Goal: Task Accomplishment & Management: Use online tool/utility

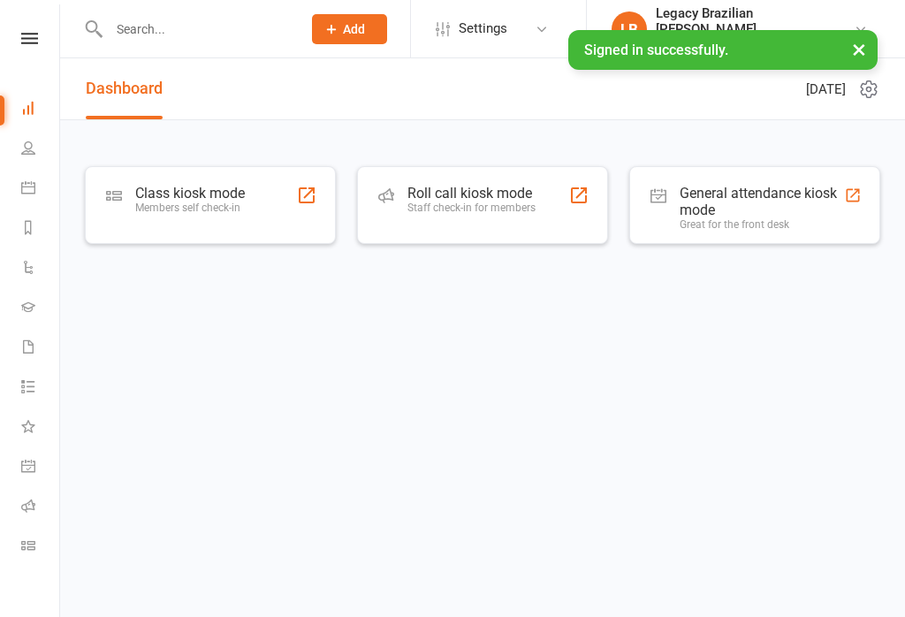
click at [191, 203] on div "Members self check-in" at bounding box center [190, 208] width 110 height 12
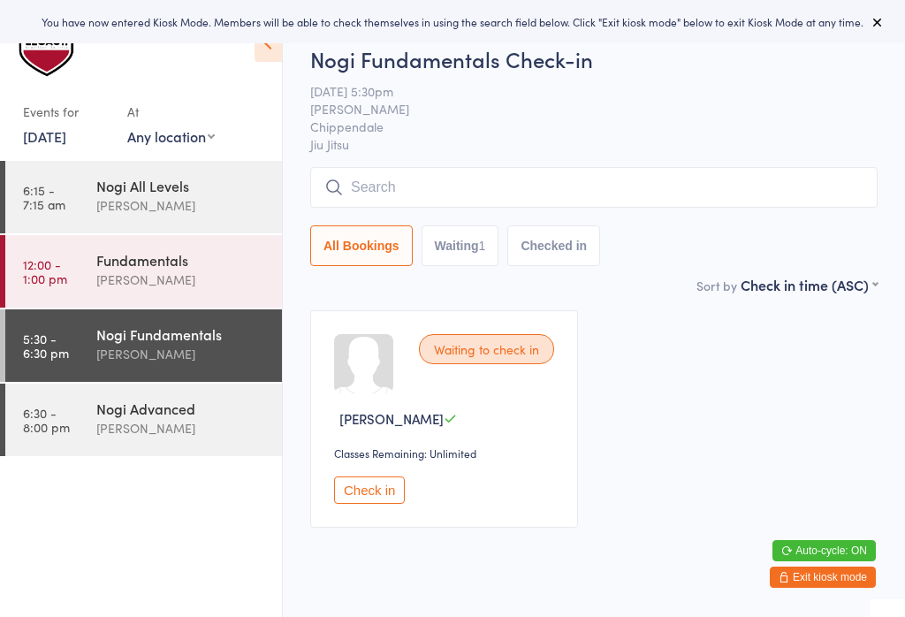
click at [558, 158] on div "Nogi Fundamentals Check-in 14 Aug 5:30pm Clayton Vickery Chippendale Jiu Jitsu …" at bounding box center [593, 159] width 567 height 231
click at [409, 181] on input "search" at bounding box center [593, 187] width 567 height 41
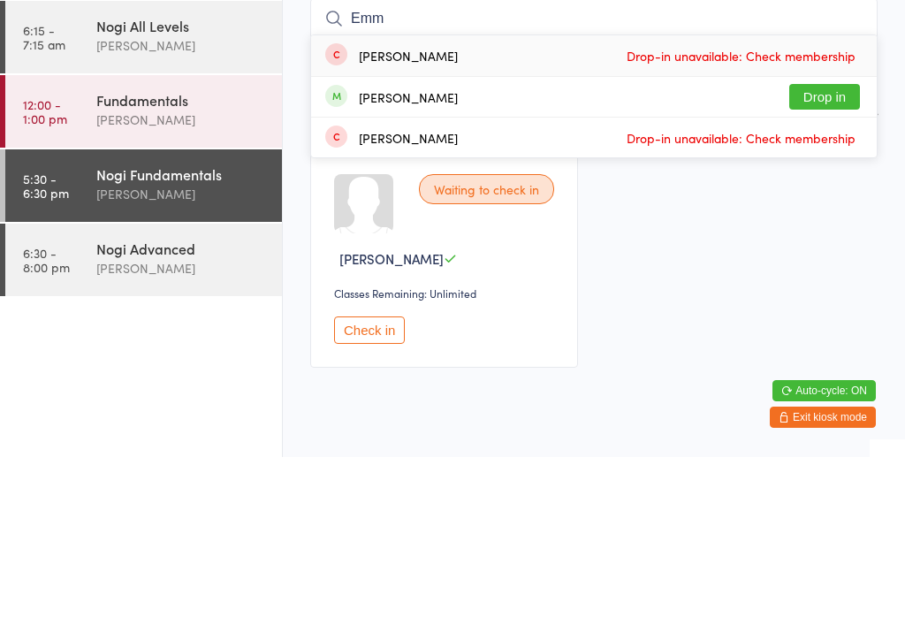
type input "Emm"
click at [819, 244] on button "Drop in" at bounding box center [824, 257] width 71 height 26
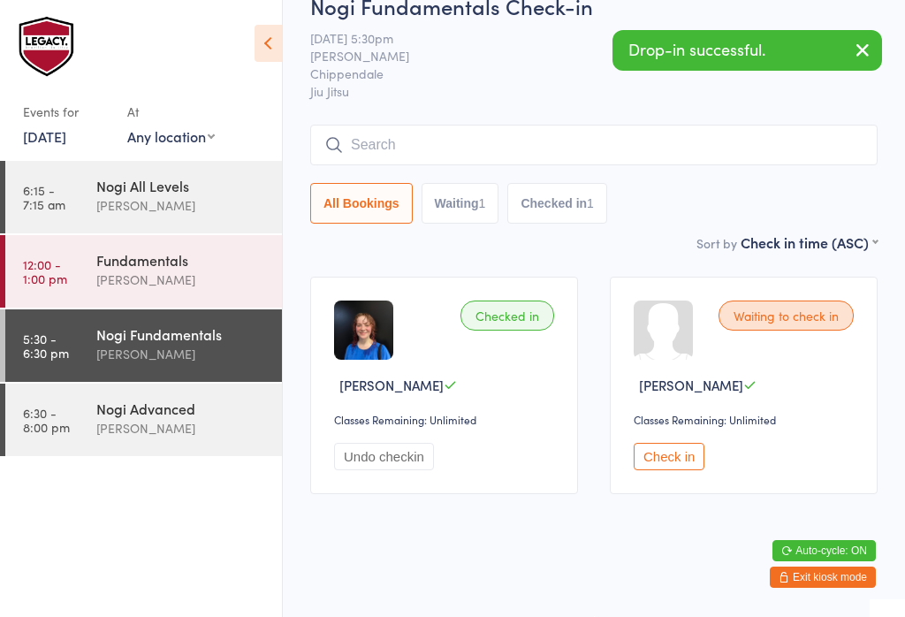
click at [158, 433] on div "Clayton Vickery" at bounding box center [181, 428] width 171 height 20
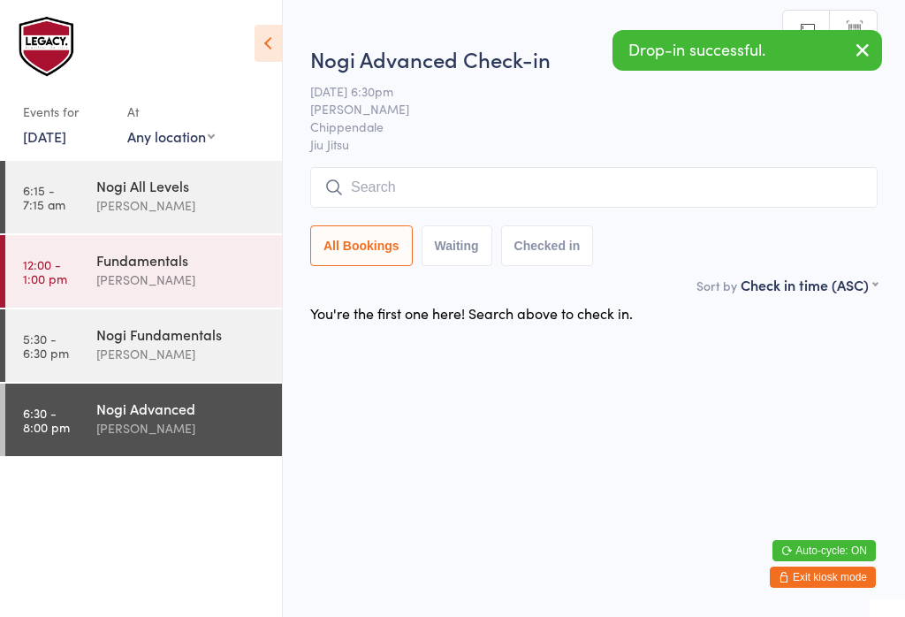
click at [449, 187] on input "search" at bounding box center [593, 187] width 567 height 41
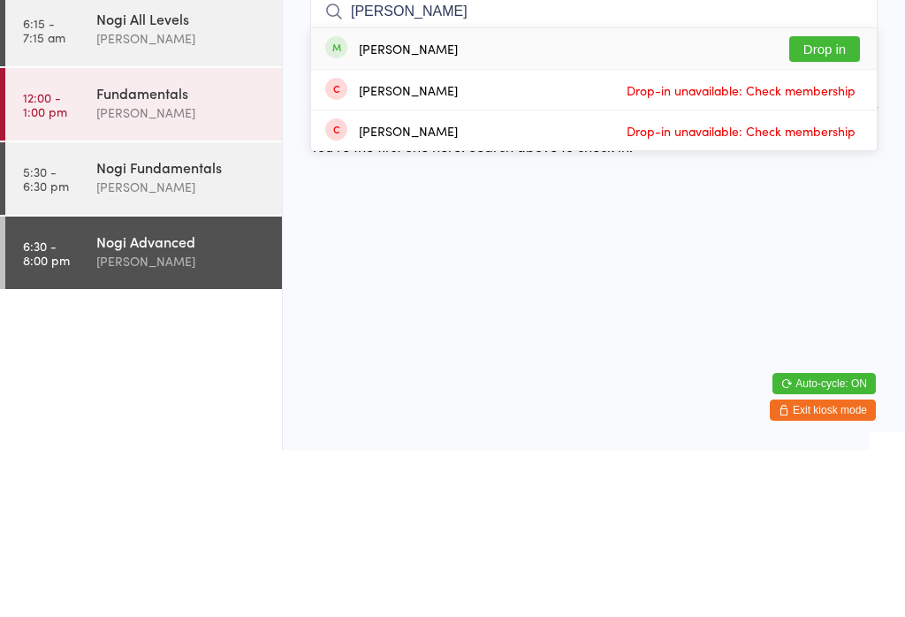
type input "Emma kore"
click at [828, 203] on button "Drop in" at bounding box center [824, 216] width 71 height 26
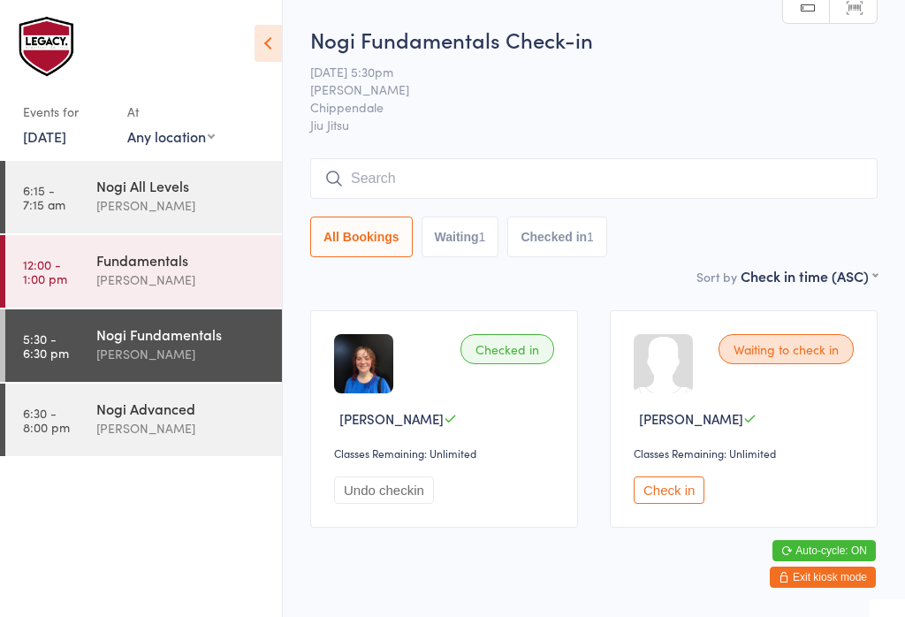
click at [211, 377] on div "Nogi Fundamentals Clayton Vickery" at bounding box center [189, 344] width 186 height 70
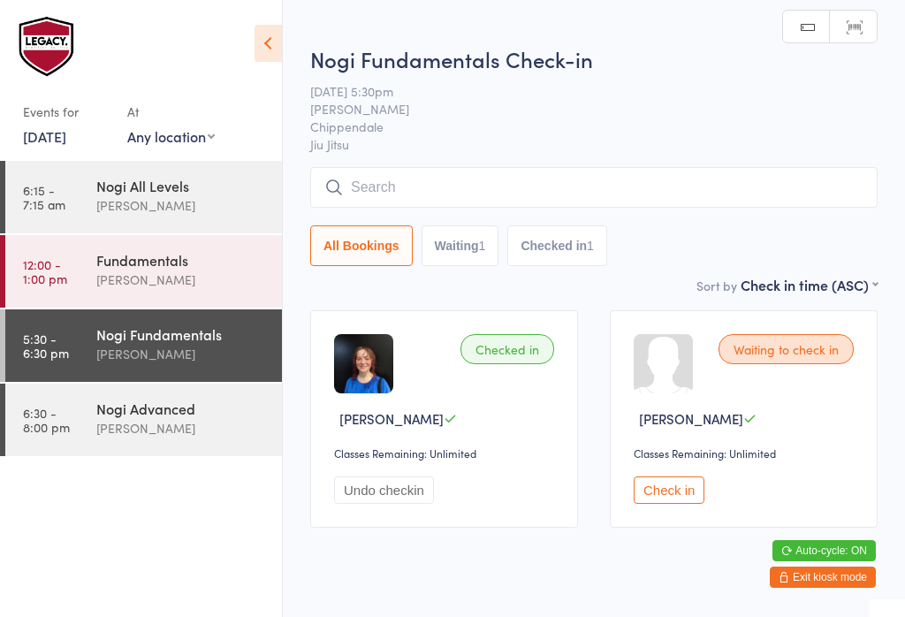
click at [603, 204] on input "search" at bounding box center [593, 187] width 567 height 41
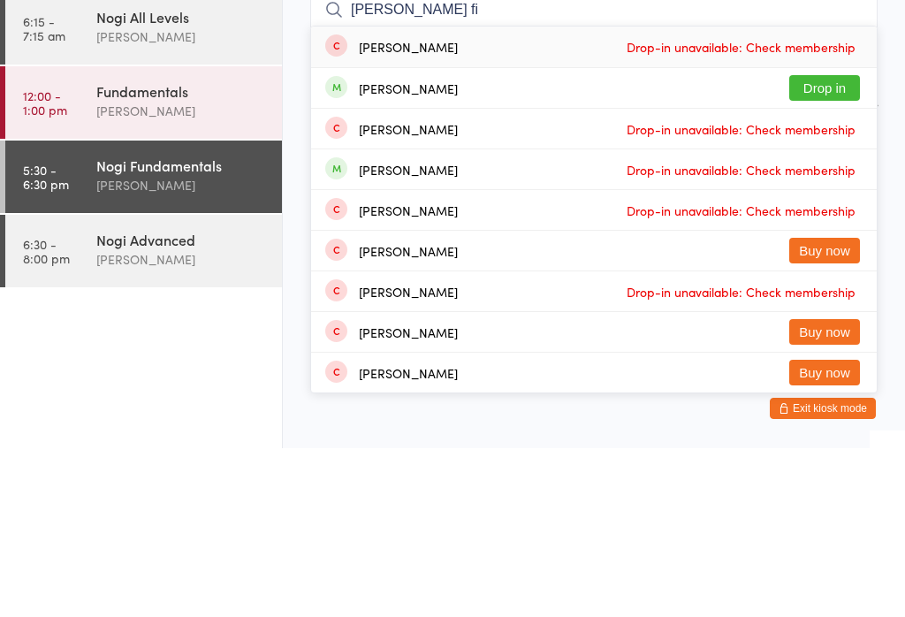
type input "Isabel fi"
click at [834, 244] on button "Drop in" at bounding box center [824, 257] width 71 height 26
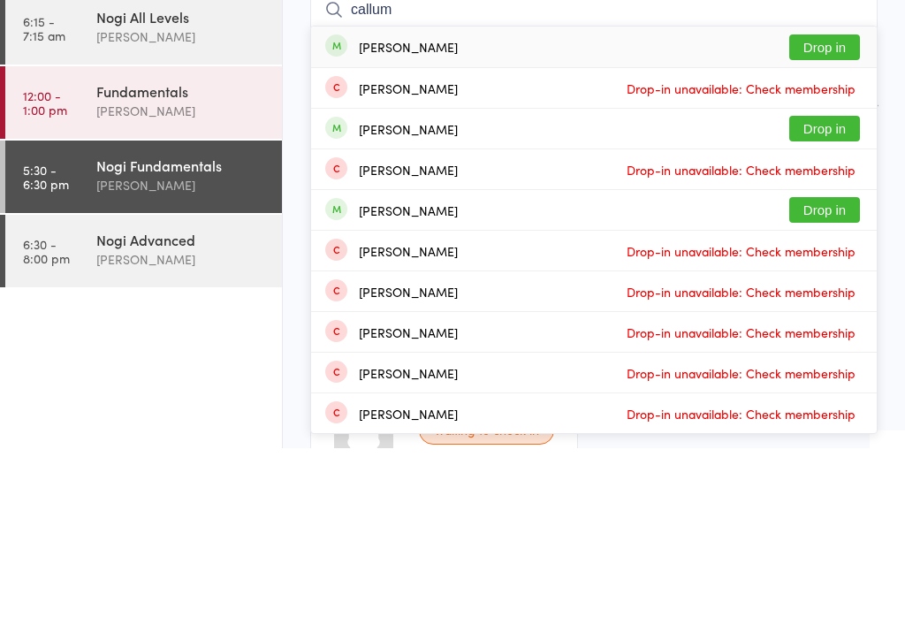
type input "callum"
click at [819, 203] on button "Drop in" at bounding box center [824, 216] width 71 height 26
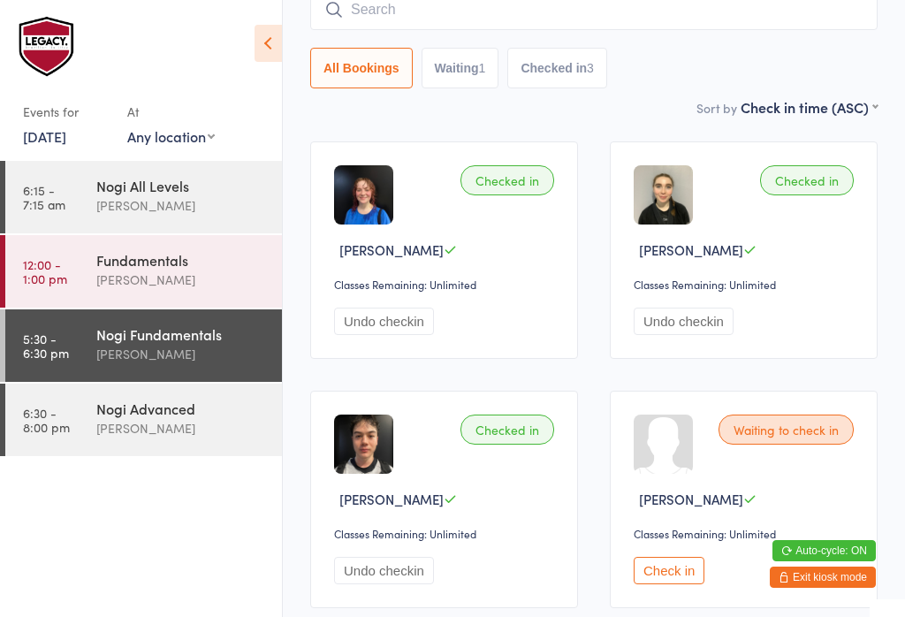
click at [414, 1] on input "search" at bounding box center [593, 9] width 567 height 41
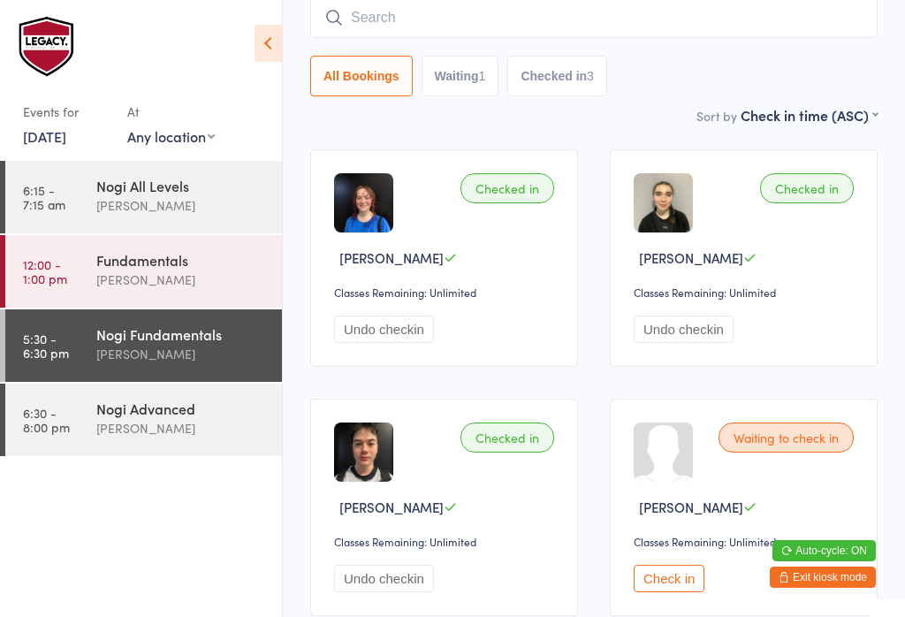
scroll to position [160, 0]
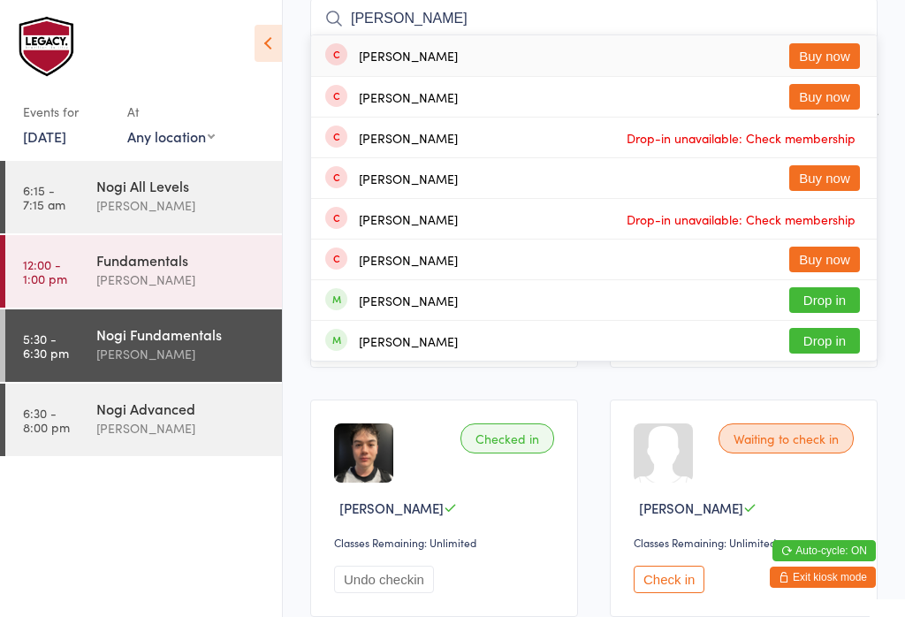
type input "Sarah"
click at [834, 99] on button "Buy now" at bounding box center [824, 97] width 71 height 26
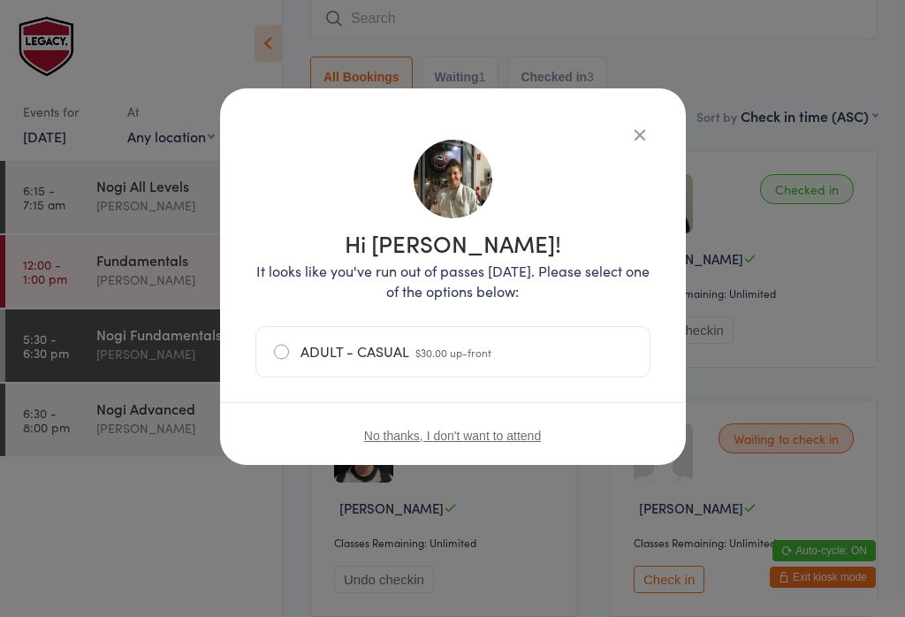
click at [461, 348] on span "$30.00 up-front" at bounding box center [453, 352] width 76 height 15
click at [0, 0] on input "ADULT - CASUAL $30.00 up-front" at bounding box center [0, 0] width 0 height 0
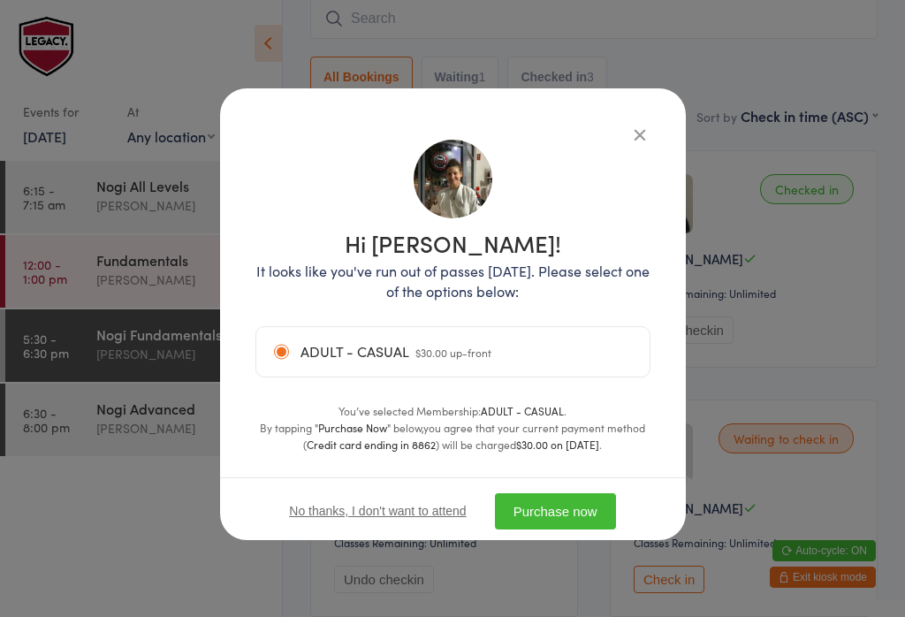
click at [572, 523] on button "Purchase now" at bounding box center [555, 511] width 121 height 36
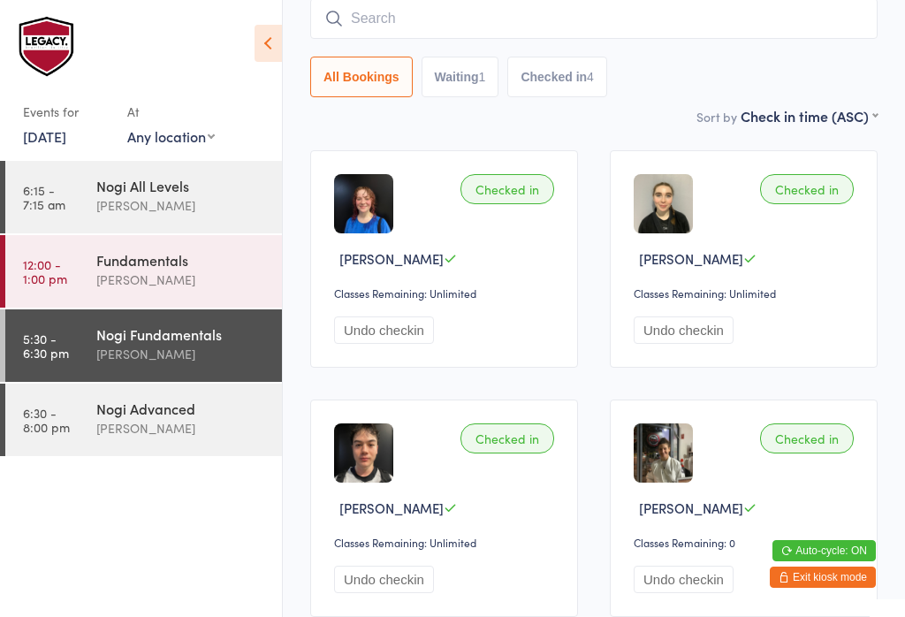
scroll to position [0, 0]
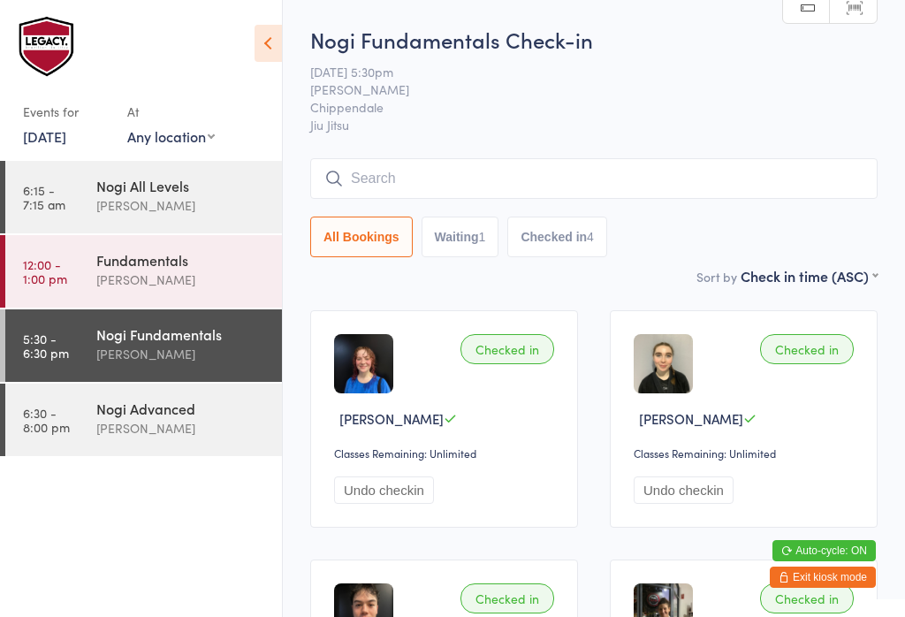
click at [524, 174] on input "search" at bounding box center [593, 178] width 567 height 41
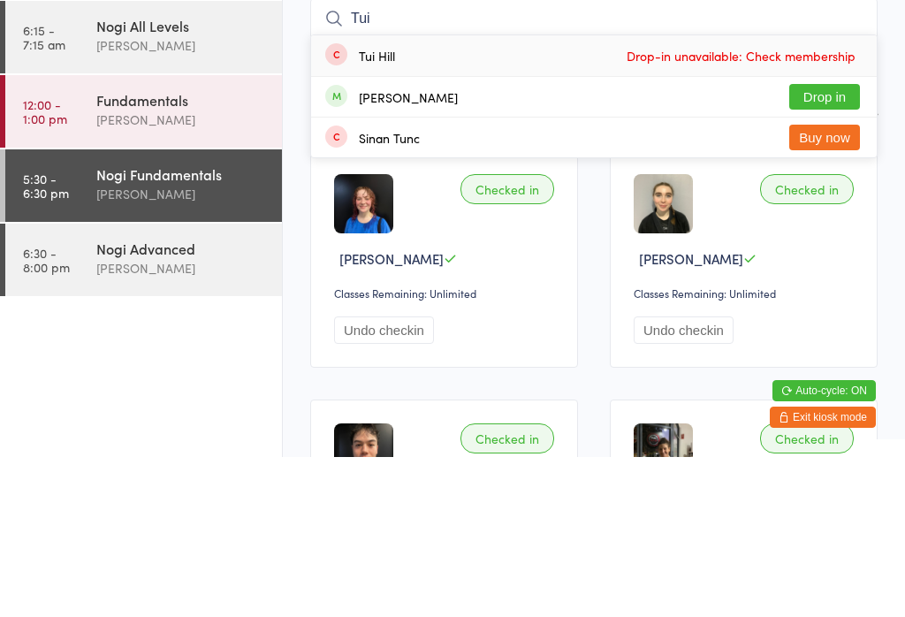
type input "Tui"
click at [834, 244] on button "Drop in" at bounding box center [824, 257] width 71 height 26
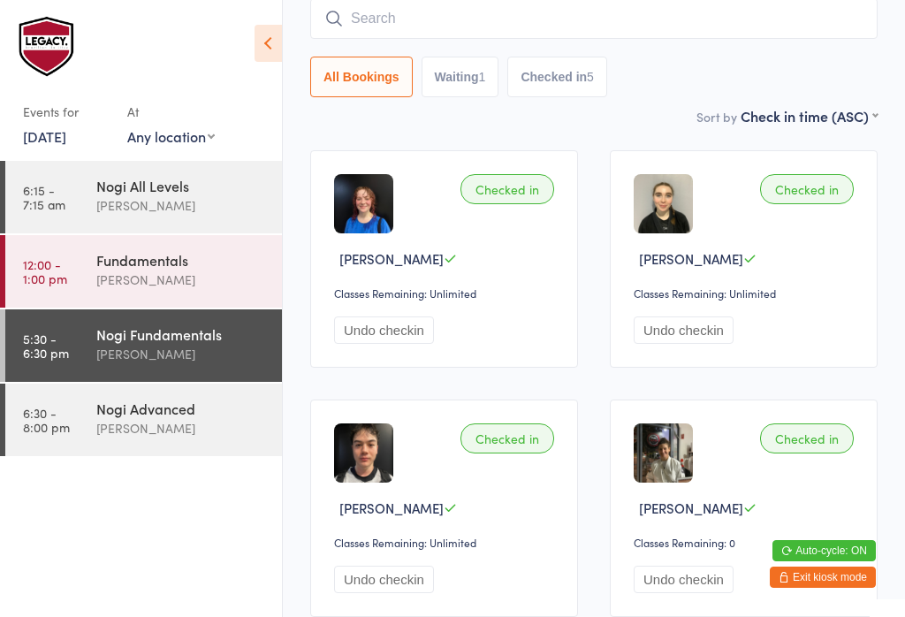
click at [445, 13] on input "search" at bounding box center [593, 18] width 567 height 41
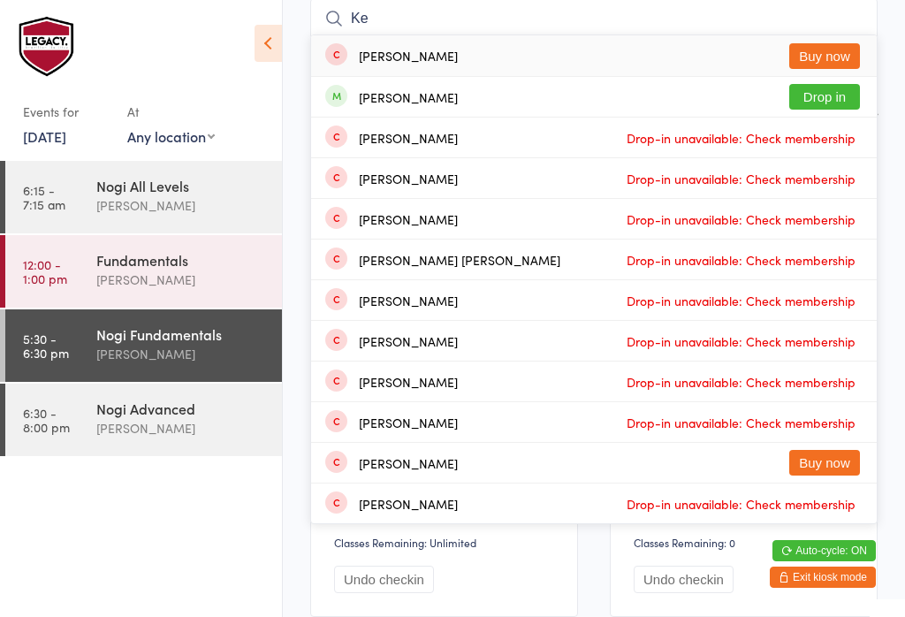
type input "Ke"
click at [562, 99] on div "Kelly Ho Drop in" at bounding box center [594, 97] width 566 height 40
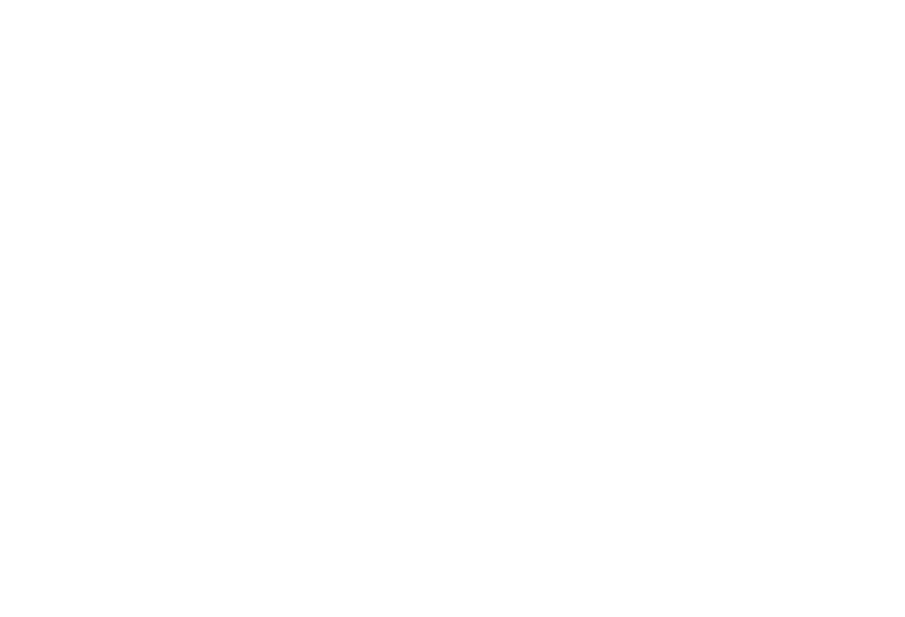
scroll to position [0, 0]
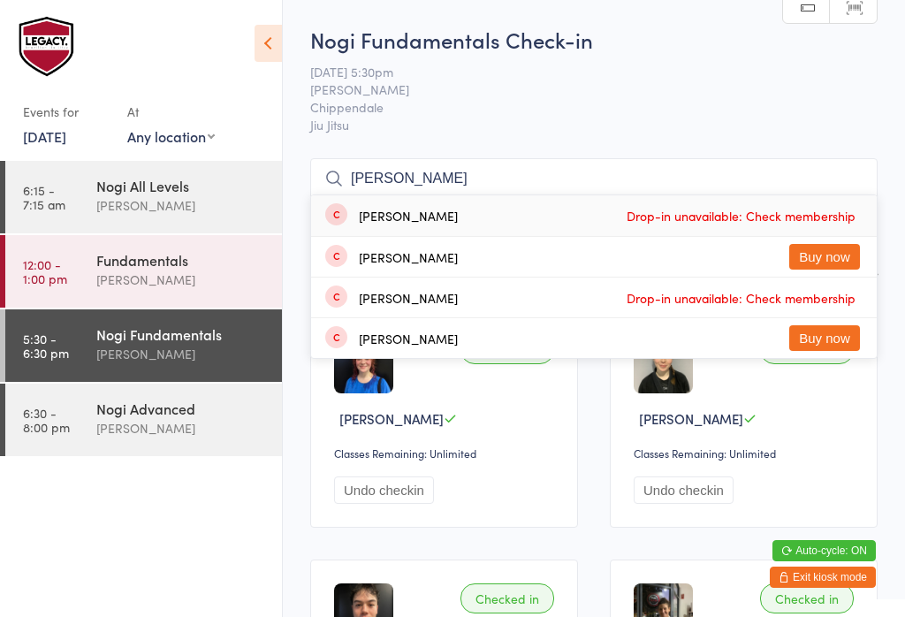
type input "lauran"
click at [823, 256] on button "Buy now" at bounding box center [824, 257] width 71 height 26
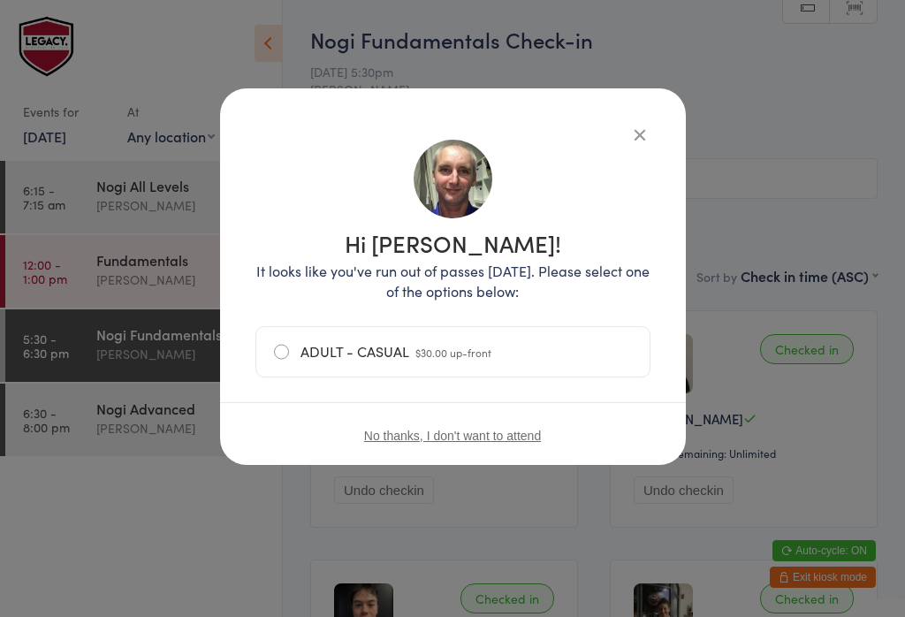
click at [280, 360] on label "ADULT - CASUAL $30.00 up-front" at bounding box center [453, 351] width 358 height 49
click at [0, 0] on input "ADULT - CASUAL $30.00 up-front" at bounding box center [0, 0] width 0 height 0
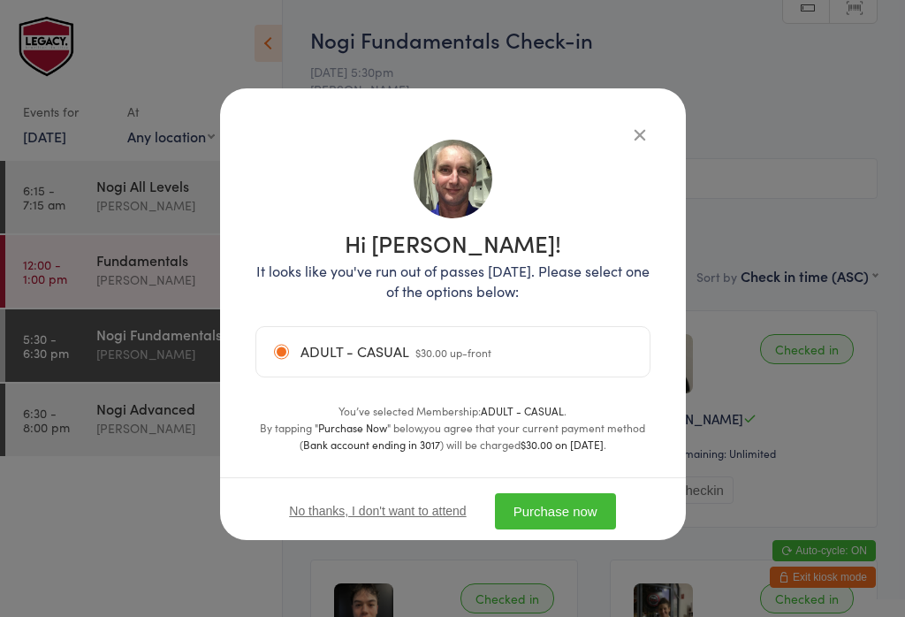
click at [574, 514] on button "Purchase now" at bounding box center [555, 511] width 121 height 36
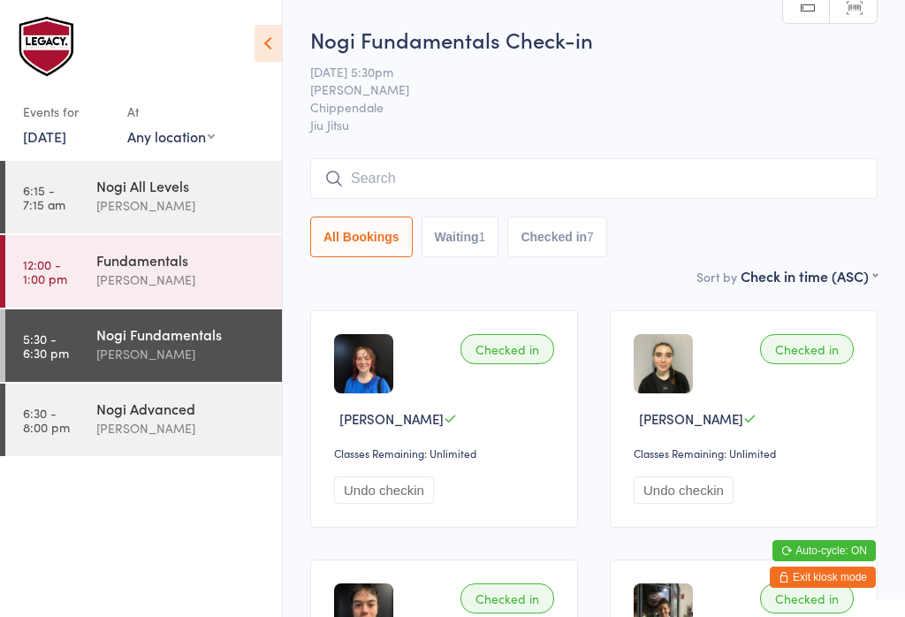
click at [731, 192] on input "search" at bounding box center [593, 178] width 567 height 41
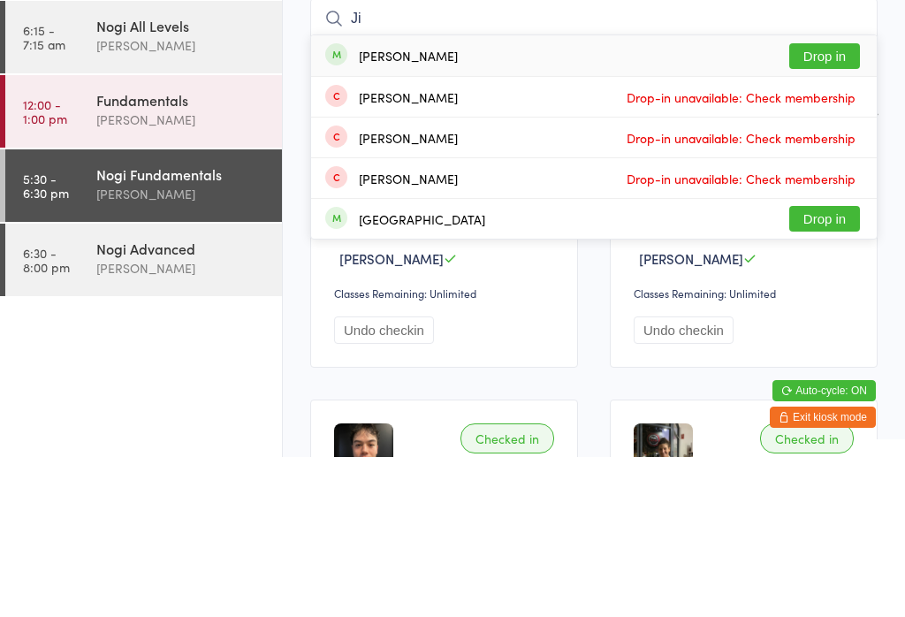
type input "Ji"
click at [827, 203] on button "Drop in" at bounding box center [824, 216] width 71 height 26
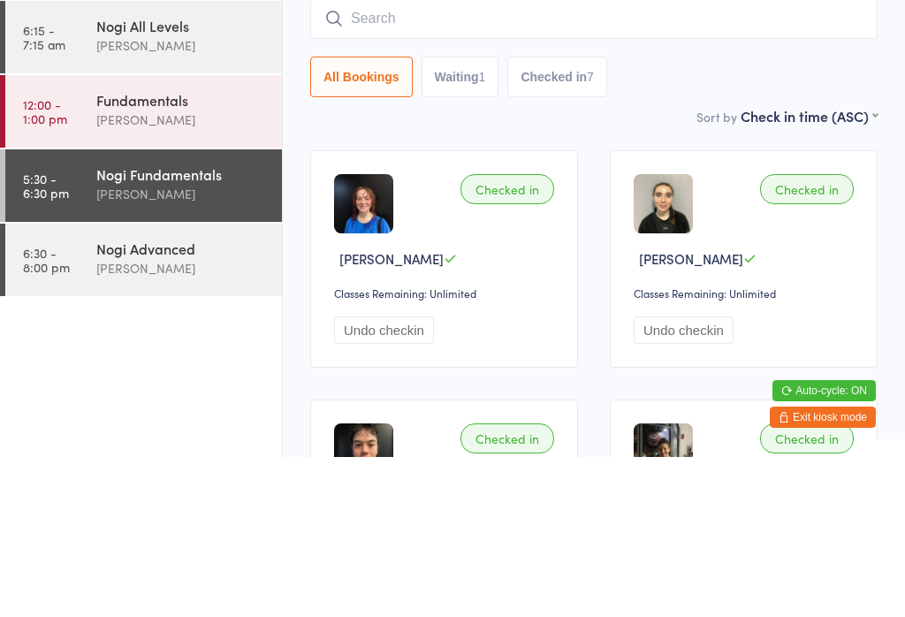
click at [206, 384] on div "Nogi Advanced Clayton Vickery" at bounding box center [189, 419] width 186 height 70
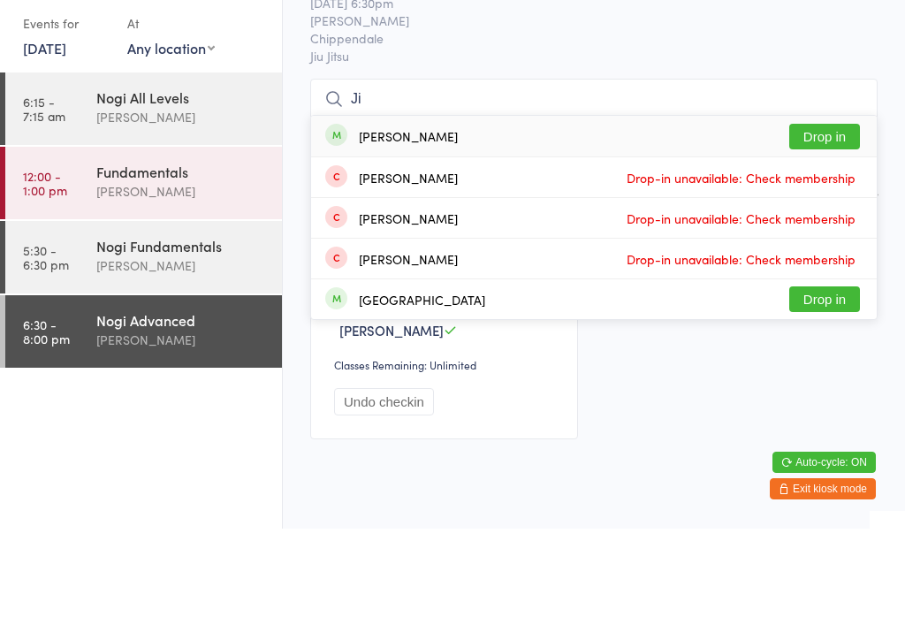
type input "Ji"
click at [817, 212] on button "Drop in" at bounding box center [824, 225] width 71 height 26
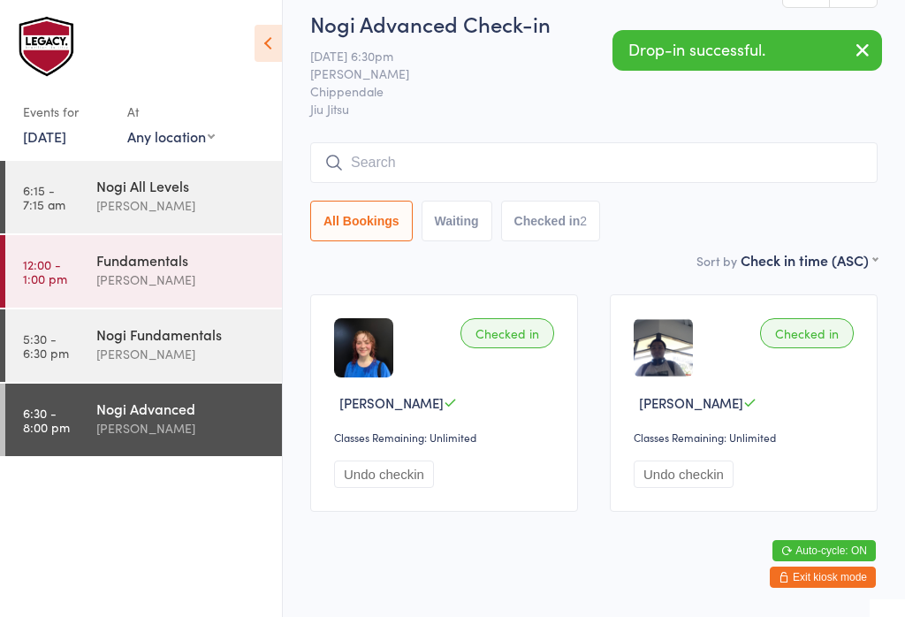
click at [174, 338] on div "Nogi Fundamentals" at bounding box center [181, 333] width 171 height 19
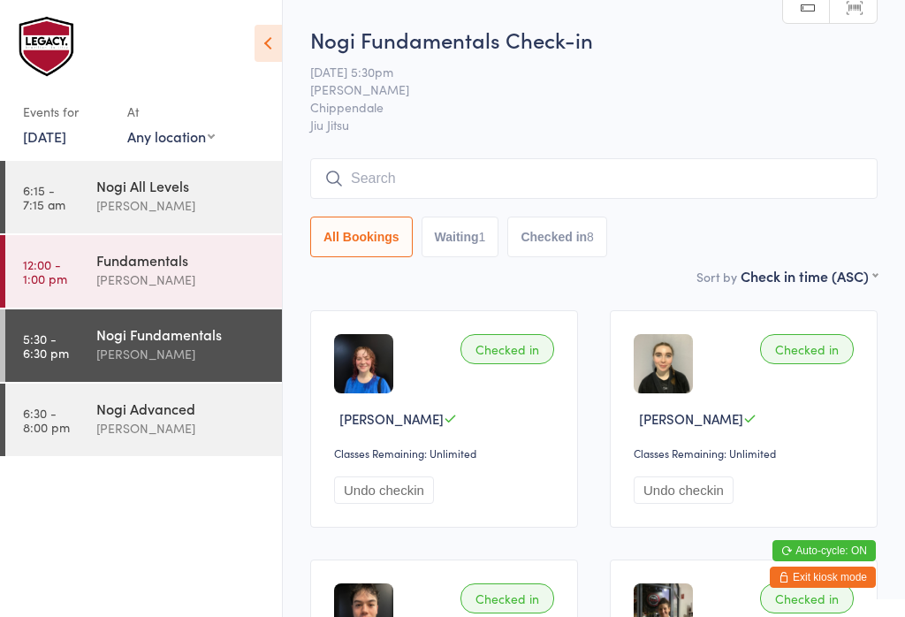
click at [590, 168] on input "search" at bounding box center [593, 178] width 567 height 41
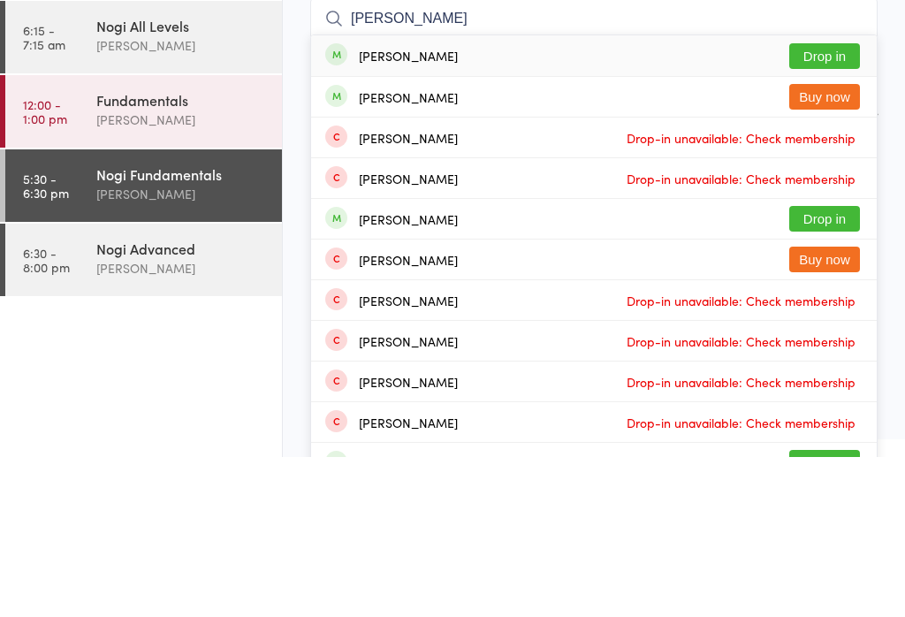
type input "Michael kir"
click at [843, 203] on button "Drop in" at bounding box center [824, 216] width 71 height 26
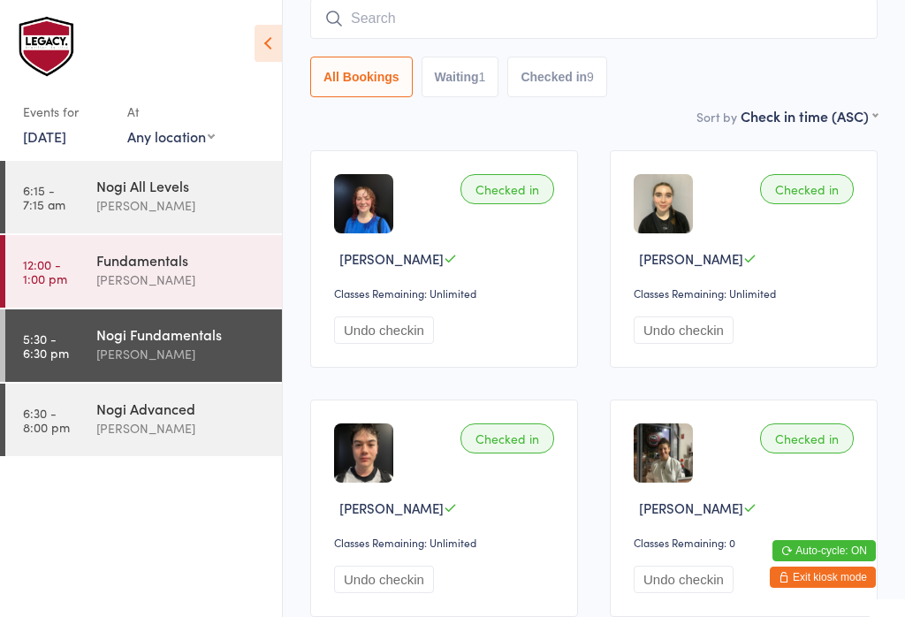
click at [474, 22] on input "search" at bounding box center [593, 18] width 567 height 41
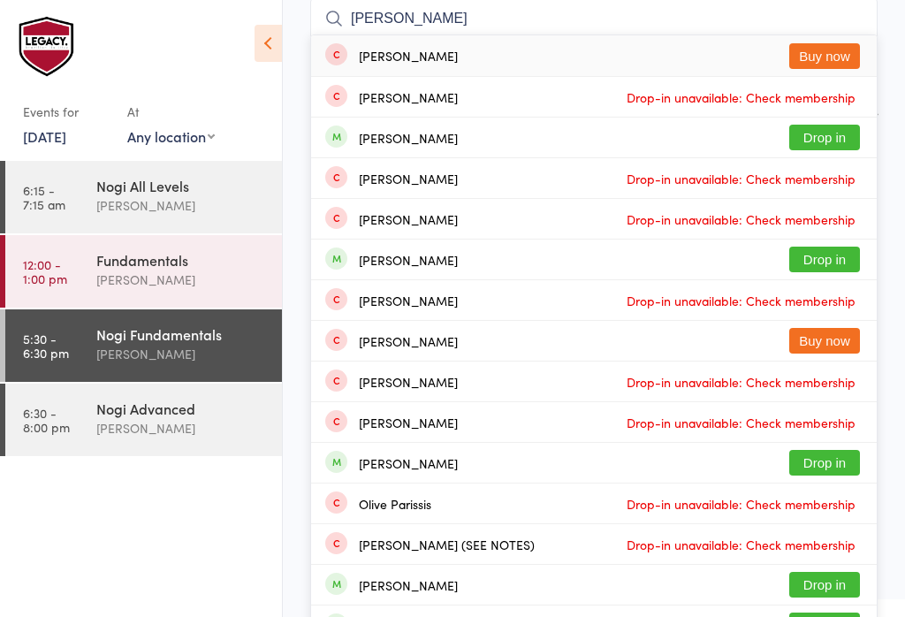
type input "Oliver m"
click at [841, 133] on button "Drop in" at bounding box center [824, 138] width 71 height 26
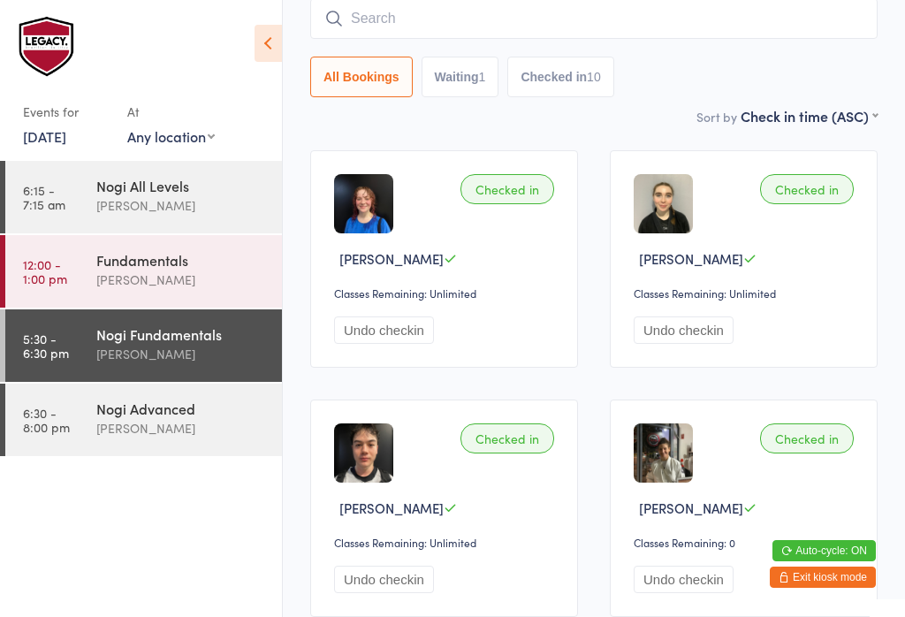
click at [507, 22] on input "search" at bounding box center [593, 18] width 567 height 41
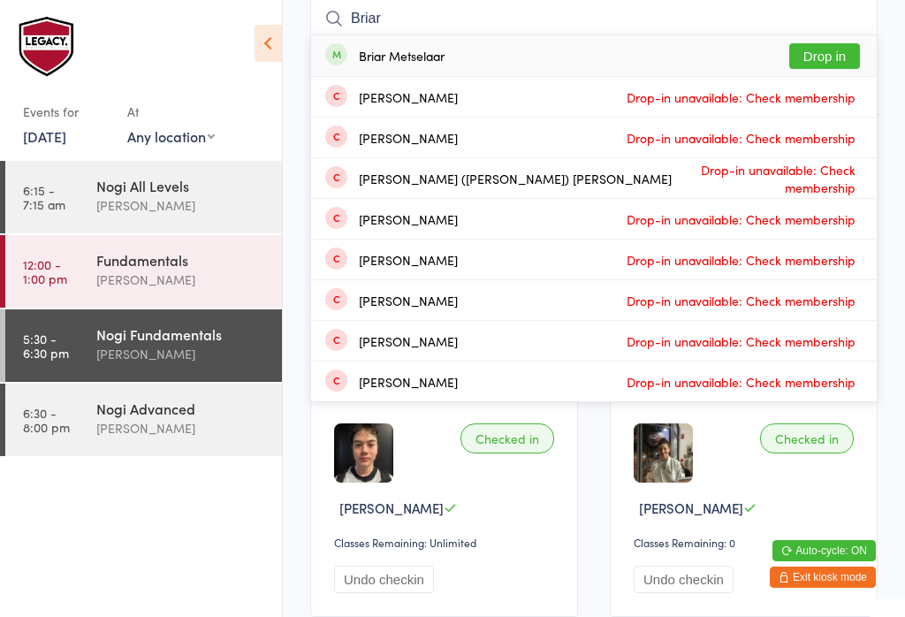
type input "Briar"
click at [848, 56] on button "Drop in" at bounding box center [824, 56] width 71 height 26
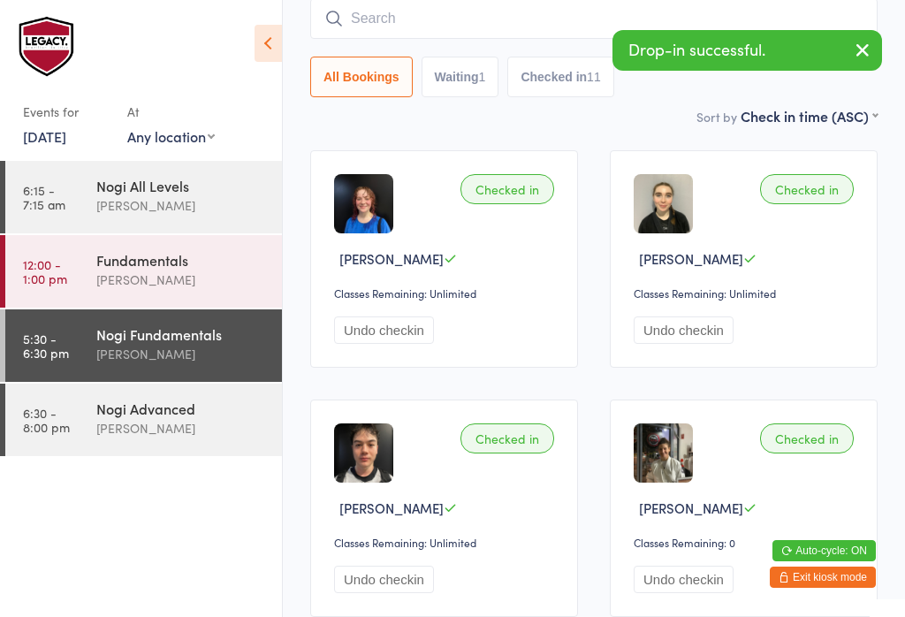
click at [211, 448] on div "Nogi Advanced Clayton Vickery" at bounding box center [189, 419] width 186 height 70
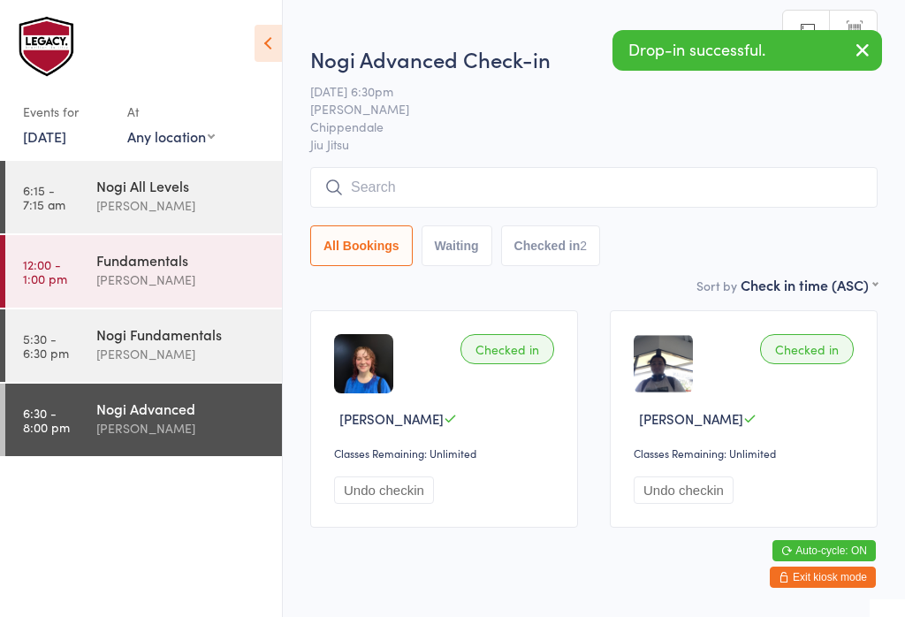
click at [572, 179] on input "search" at bounding box center [593, 187] width 567 height 41
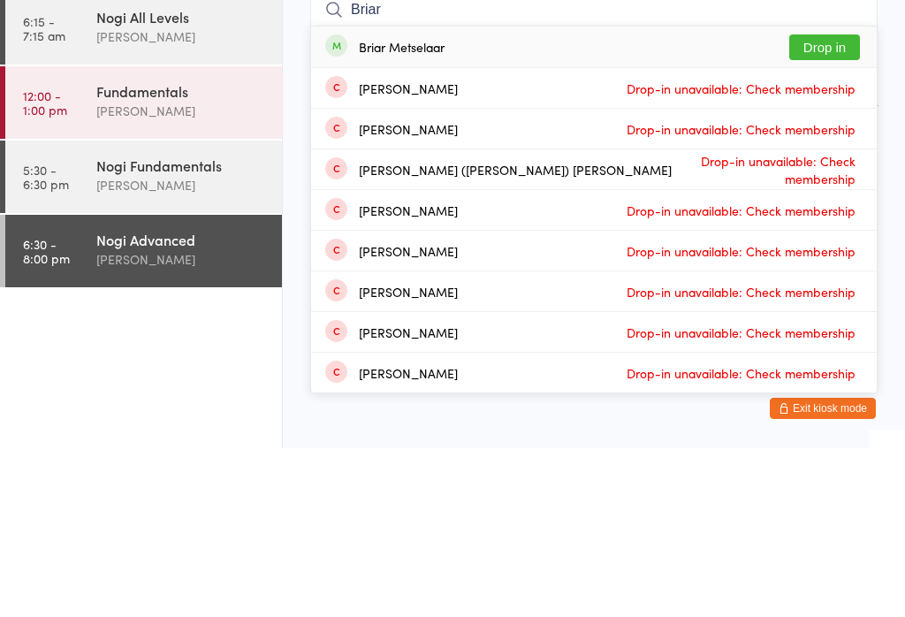
type input "Briar"
click at [849, 203] on button "Drop in" at bounding box center [824, 216] width 71 height 26
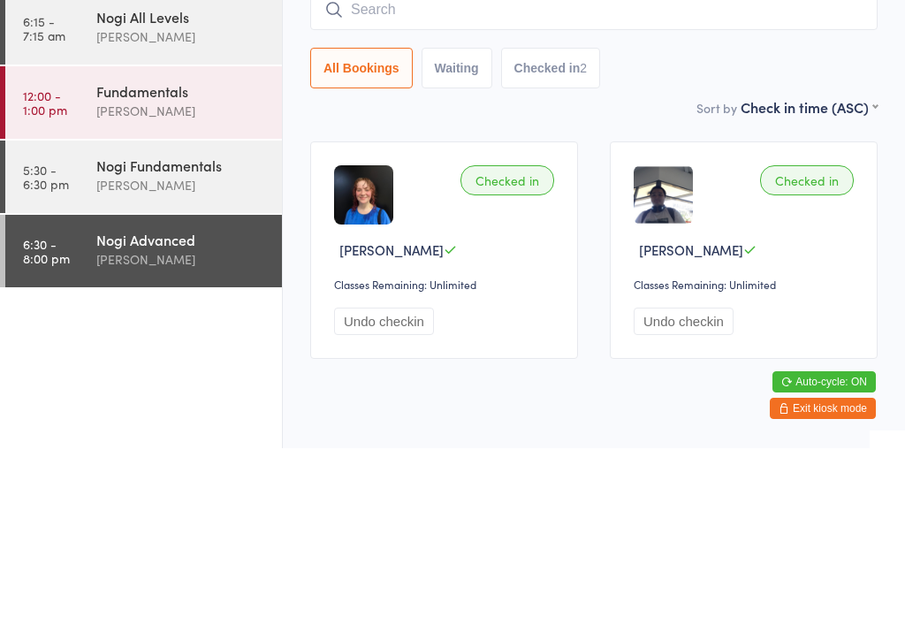
scroll to position [43, 0]
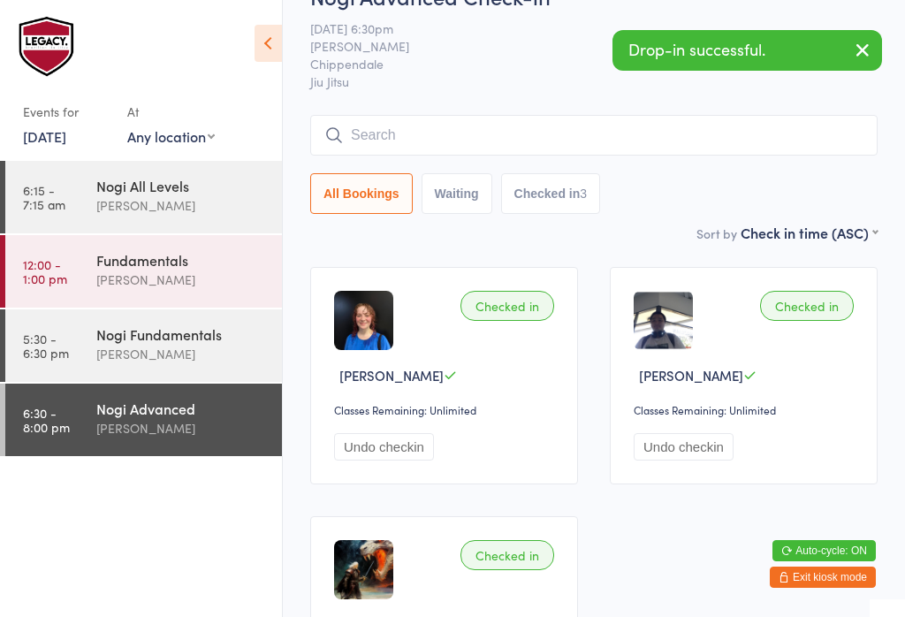
click at [202, 368] on div "Nogi Fundamentals Clayton Vickery" at bounding box center [189, 344] width 186 height 70
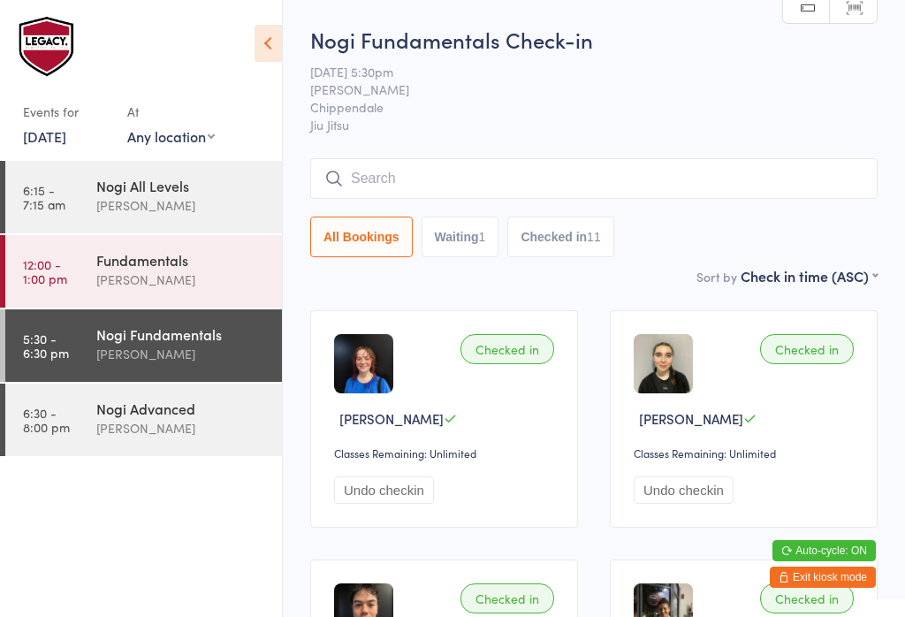
click at [619, 155] on div "Nogi Fundamentals Check-in 14 Aug 5:30pm Clayton Vickery Chippendale Jiu Jitsu …" at bounding box center [593, 145] width 567 height 241
click at [623, 177] on input "search" at bounding box center [593, 178] width 567 height 41
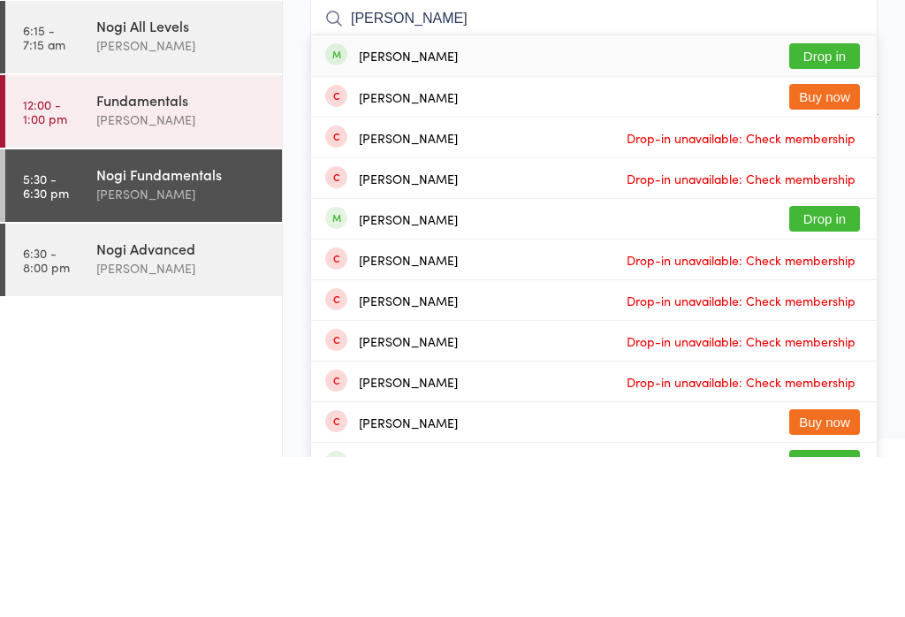
type input "Andrew ch"
click at [849, 203] on button "Drop in" at bounding box center [824, 216] width 71 height 26
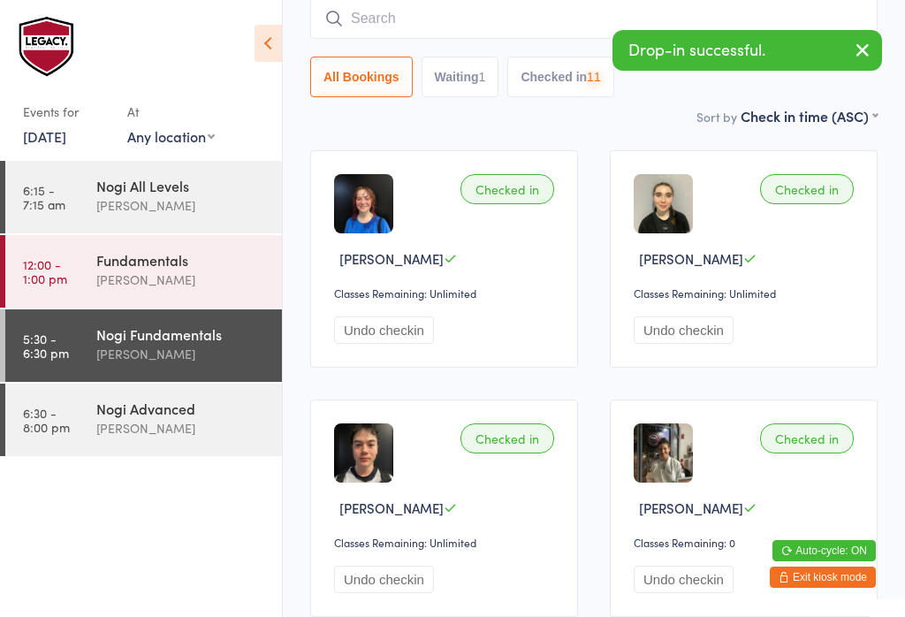
click at [177, 440] on div "Nogi Advanced Clayton Vickery" at bounding box center [189, 419] width 186 height 70
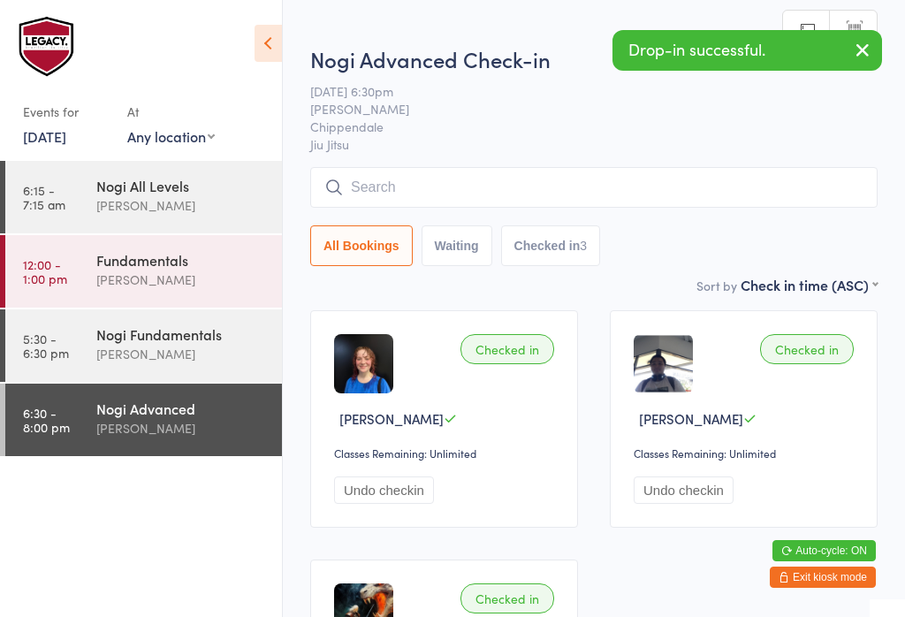
click at [442, 182] on input "search" at bounding box center [593, 187] width 567 height 41
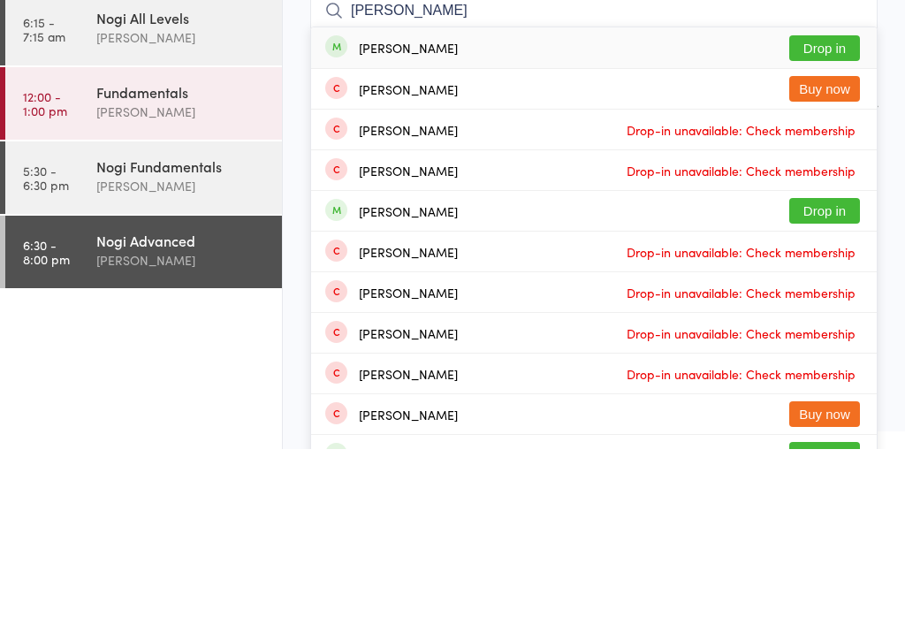
type input "Andrew chen"
click at [847, 203] on button "Drop in" at bounding box center [824, 216] width 71 height 26
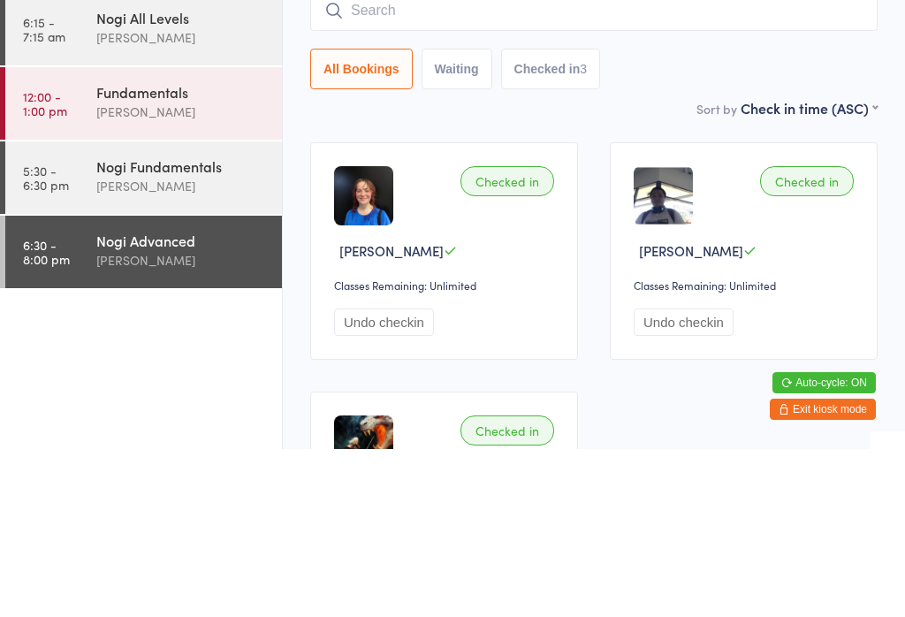
scroll to position [168, 0]
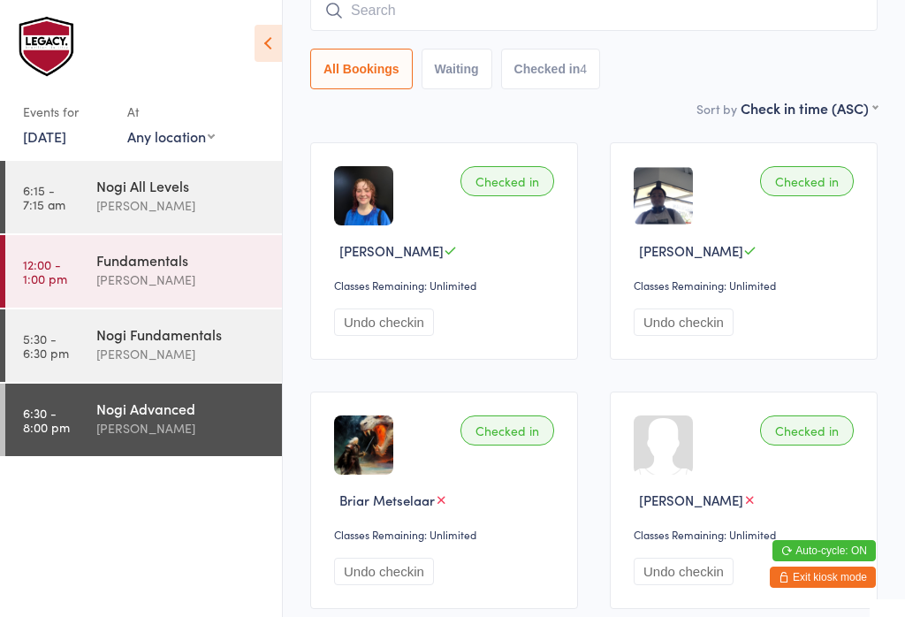
click at [687, 44] on div "All Bookings Waiting Checked in 4" at bounding box center [593, 39] width 567 height 99
click at [672, 28] on input "search" at bounding box center [593, 10] width 567 height 41
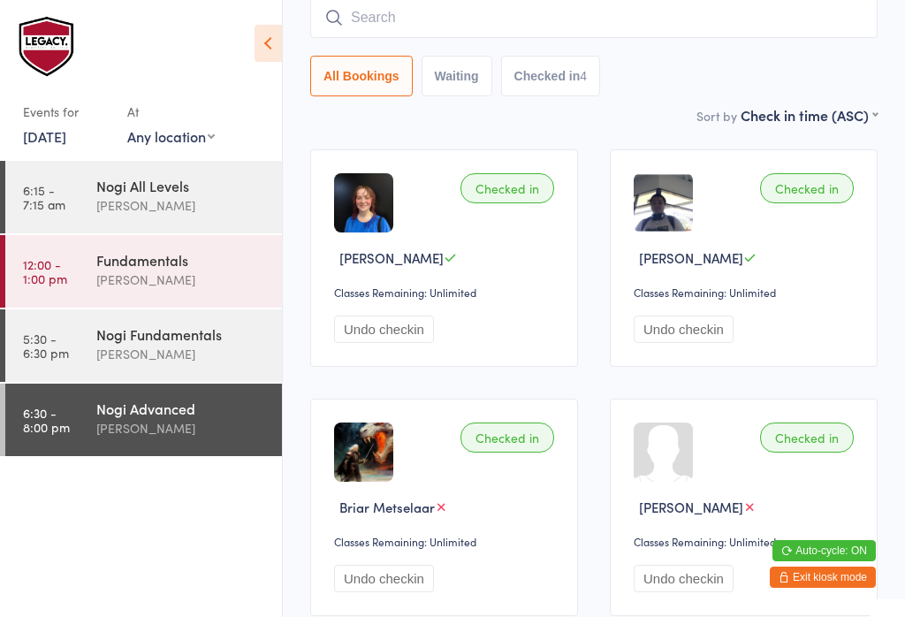
scroll to position [160, 0]
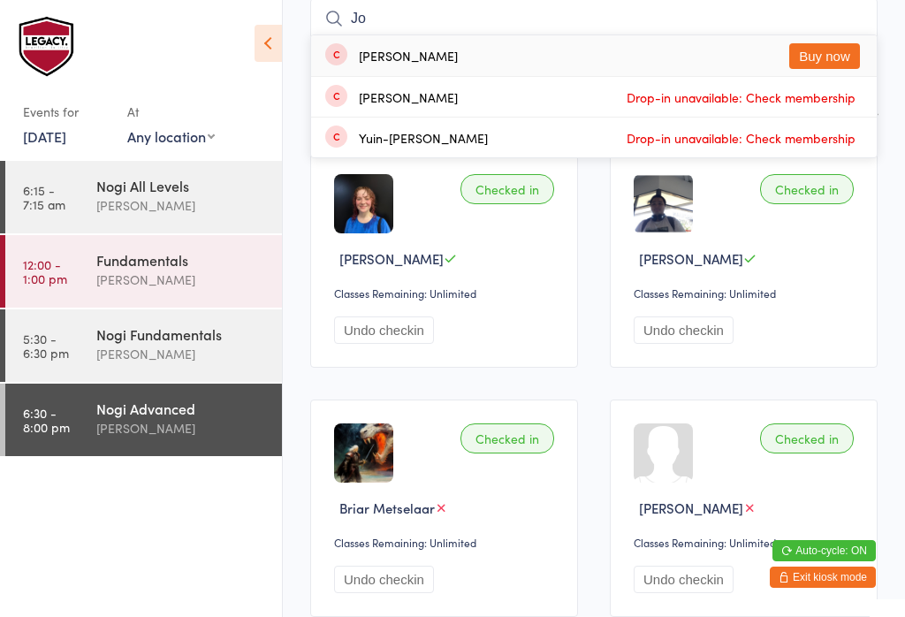
type input "J"
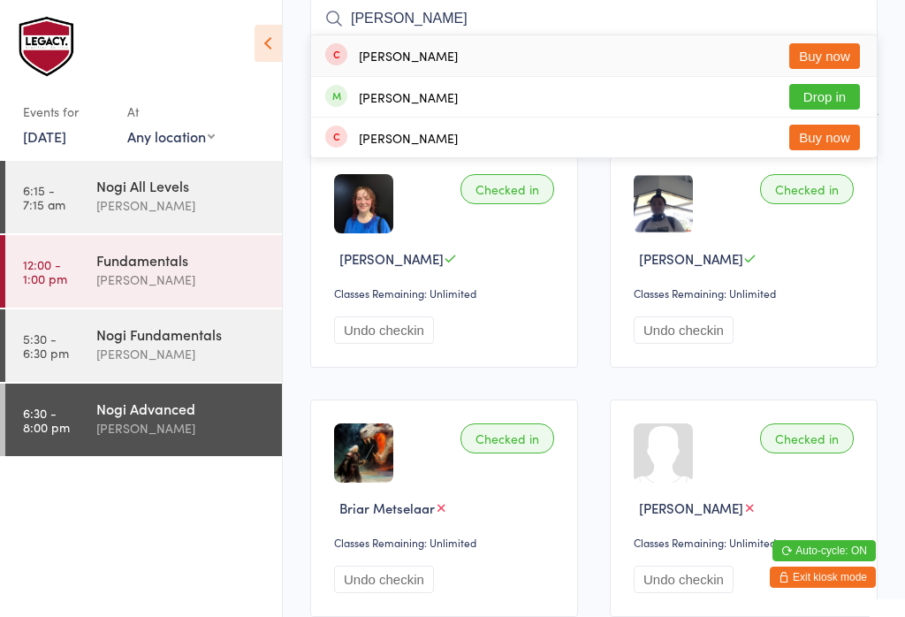
type input "Russ"
click at [834, 100] on button "Drop in" at bounding box center [824, 97] width 71 height 26
